Goal: Transaction & Acquisition: Purchase product/service

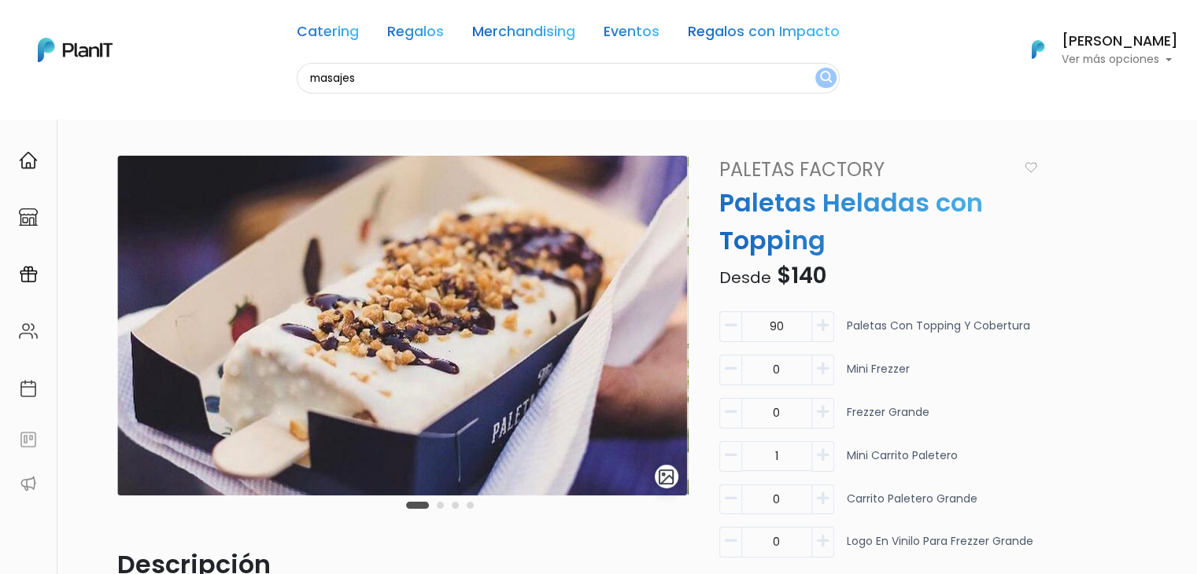
type input "masajes"
click at [815, 68] on button "submit" at bounding box center [825, 78] width 21 height 20
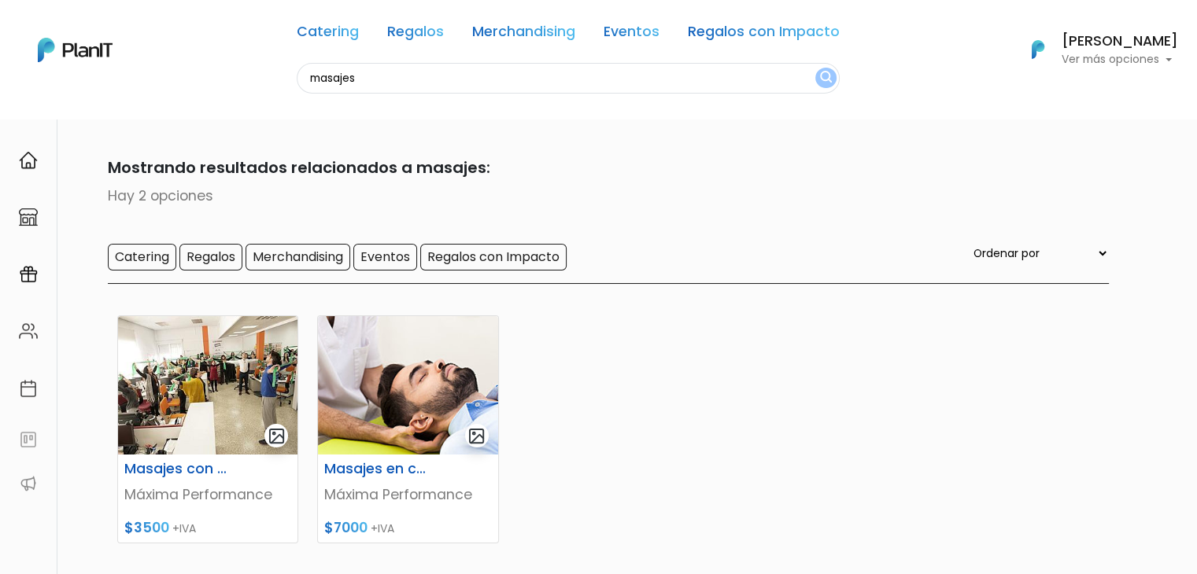
click at [336, 78] on input "masajes" at bounding box center [568, 78] width 543 height 31
click at [390, 82] on input "masajes" at bounding box center [568, 78] width 543 height 31
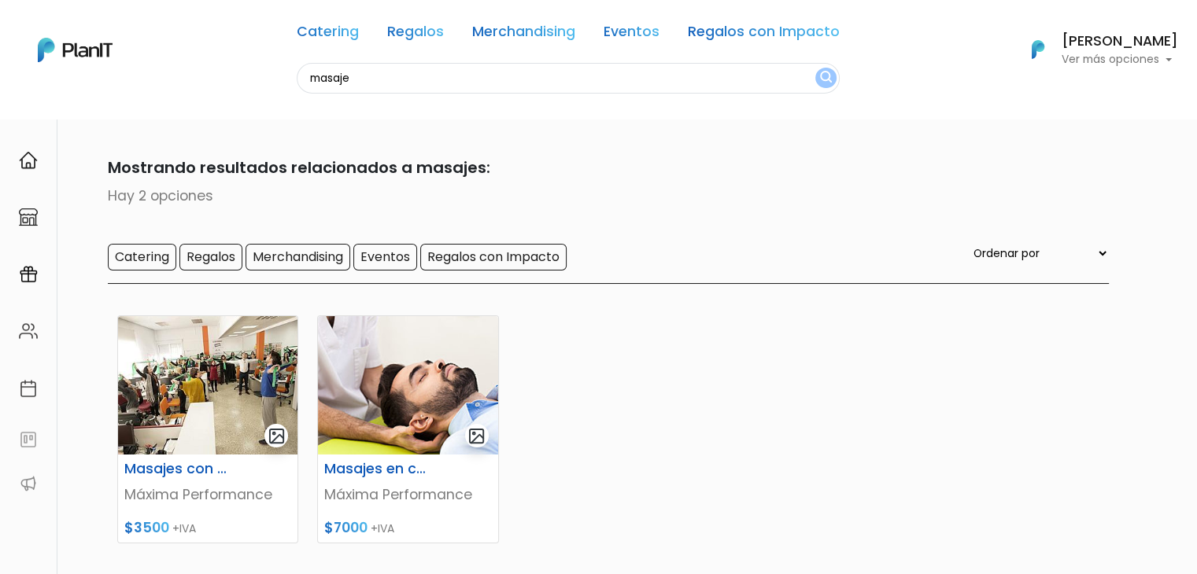
type input "masaje"
click at [815, 68] on button "submit" at bounding box center [825, 78] width 21 height 20
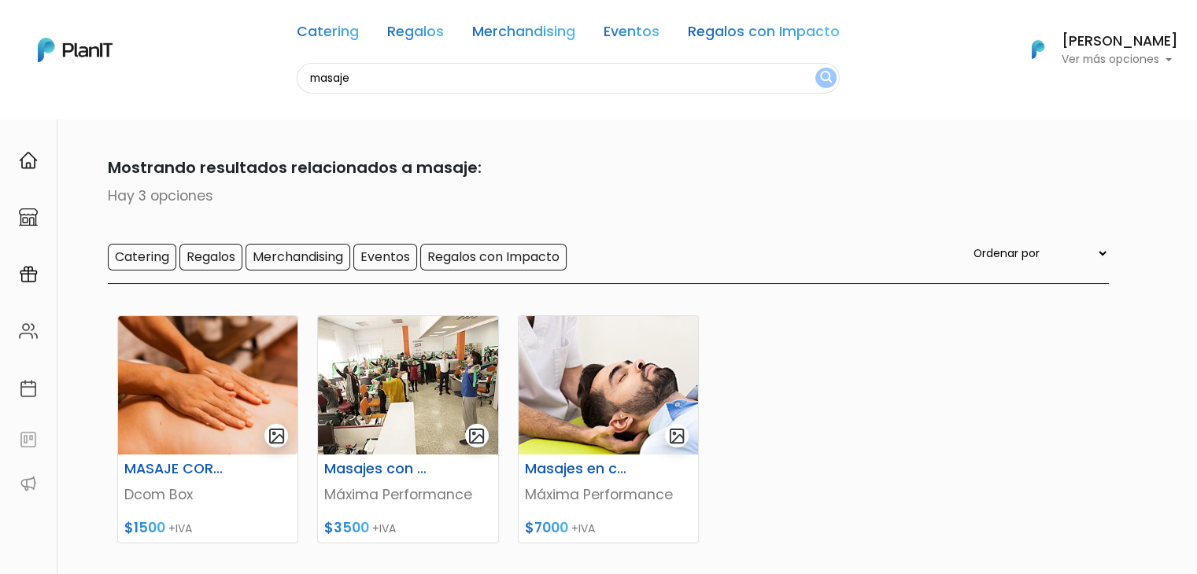
click at [1113, 49] on h6 "[PERSON_NAME]" at bounding box center [1120, 42] width 116 height 14
click at [1070, 45] on h6 "[PERSON_NAME]" at bounding box center [1120, 42] width 116 height 14
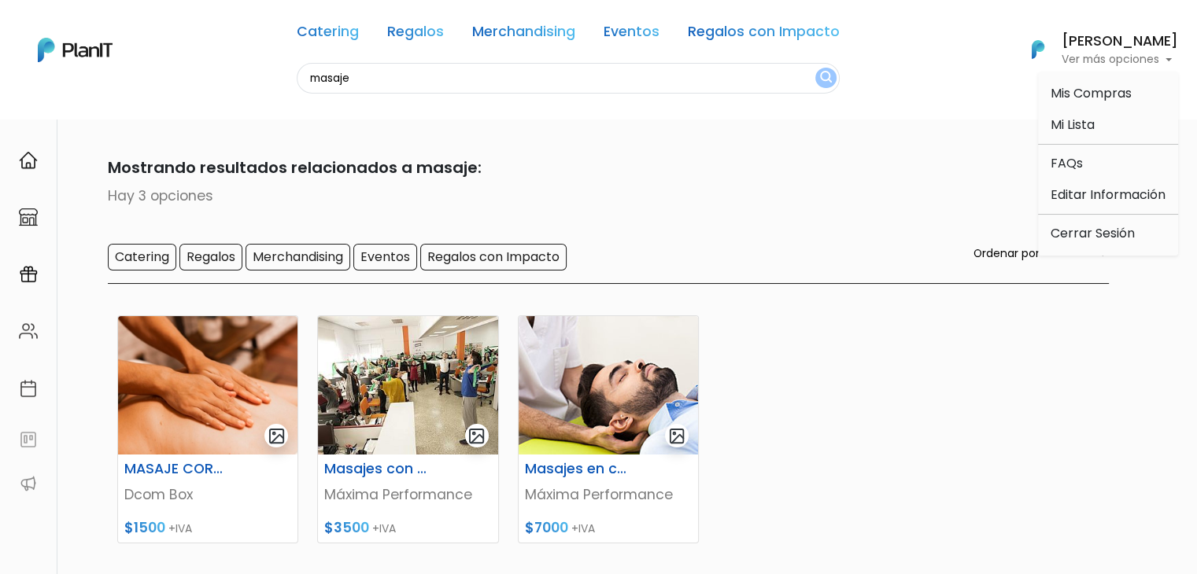
click at [1092, 64] on p "Ver más opciones" at bounding box center [1120, 59] width 116 height 11
click at [1077, 244] on link "Cerrar Sesión" at bounding box center [1108, 233] width 140 height 31
